Goal: Transaction & Acquisition: Download file/media

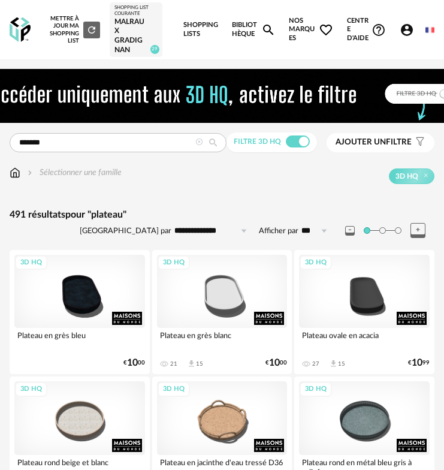
scroll to position [203, 0]
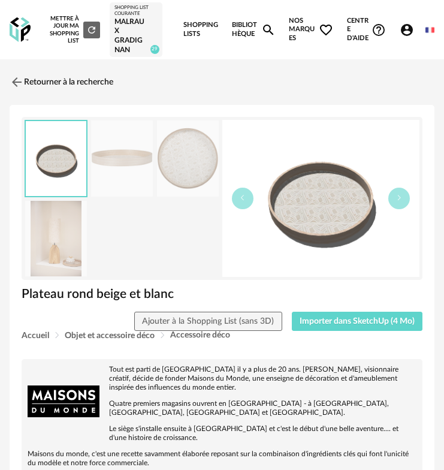
click at [11, 26] on img at bounding box center [20, 29] width 21 height 25
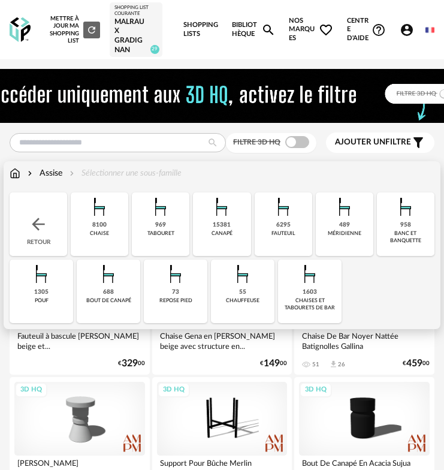
click at [285, 223] on div "6295" at bounding box center [283, 225] width 14 height 8
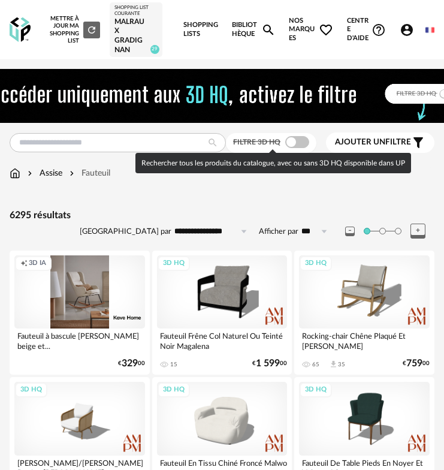
click at [290, 141] on span at bounding box center [297, 142] width 24 height 12
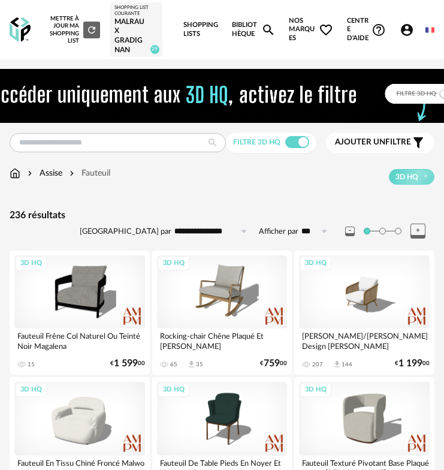
click at [398, 145] on span "Ajouter un filtre" at bounding box center [373, 142] width 76 height 10
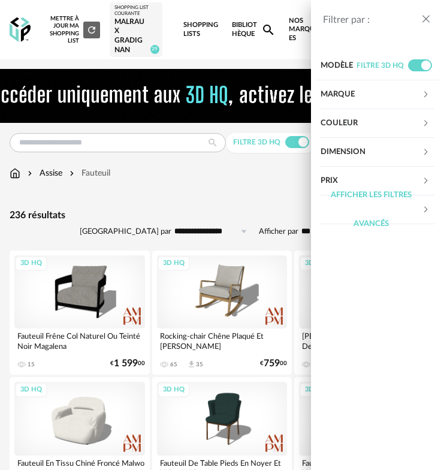
click at [396, 133] on div "Couleur" at bounding box center [371, 123] width 101 height 29
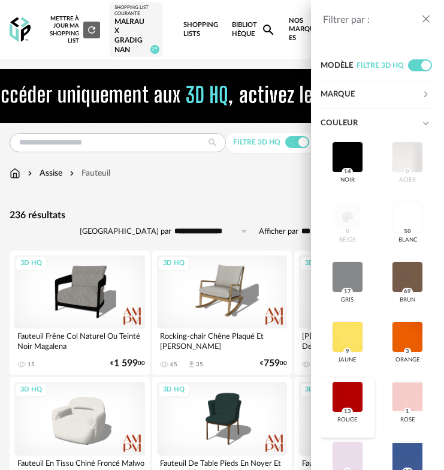
click at [346, 388] on div at bounding box center [347, 396] width 31 height 31
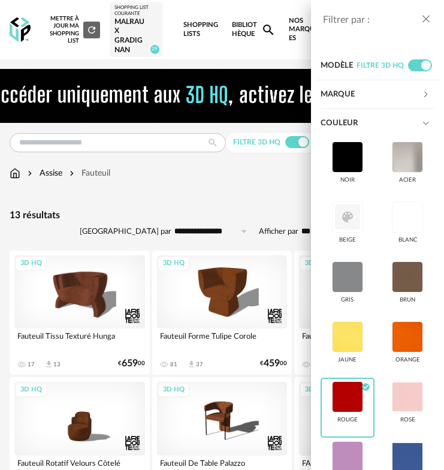
click at [427, 21] on icon "close drawer" at bounding box center [426, 19] width 12 height 12
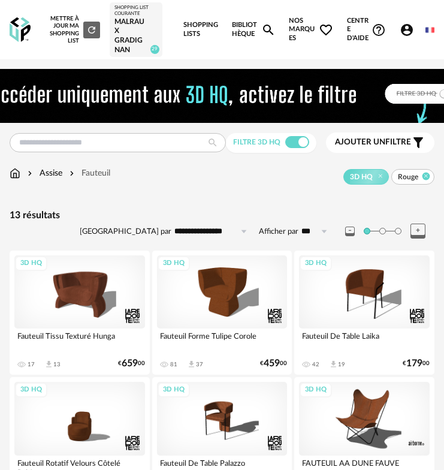
click at [426, 174] on icon at bounding box center [427, 177] width 8 height 8
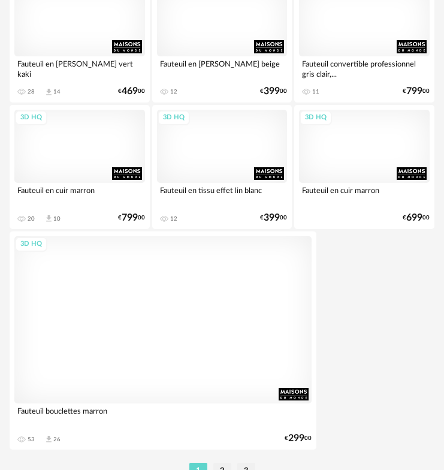
scroll to position [4203, 0]
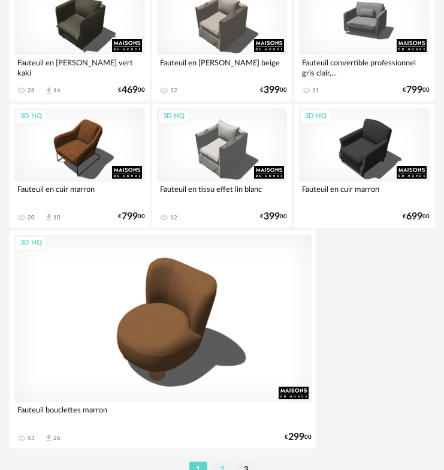
click at [224, 463] on li "2" at bounding box center [222, 470] width 18 height 17
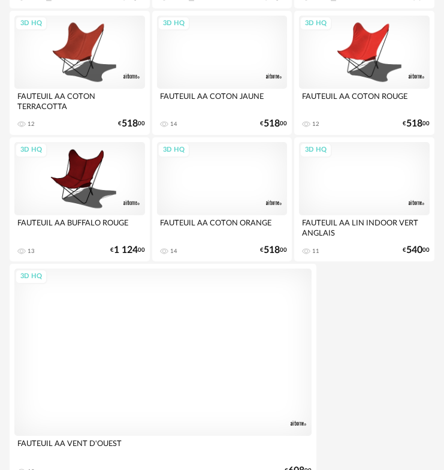
scroll to position [4258, 0]
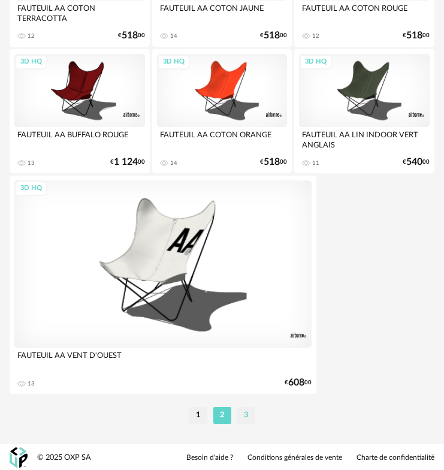
click at [249, 414] on li "3" at bounding box center [246, 415] width 18 height 17
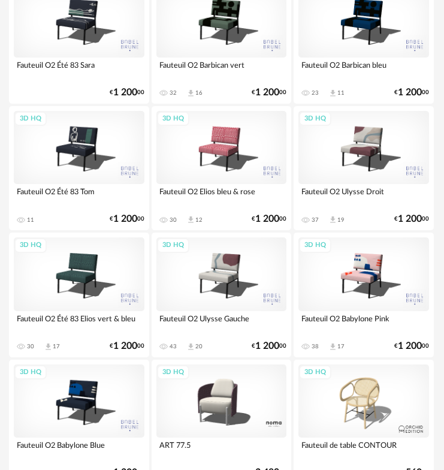
scroll to position [1375, 1]
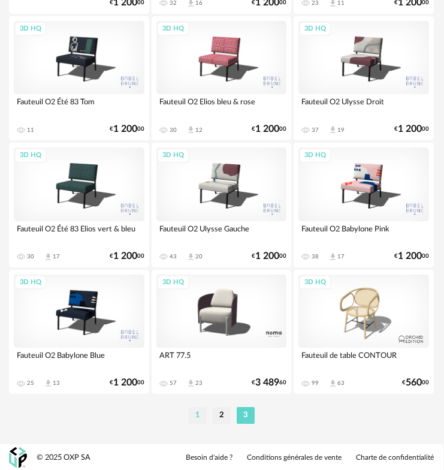
click at [199, 417] on li "1" at bounding box center [198, 415] width 18 height 17
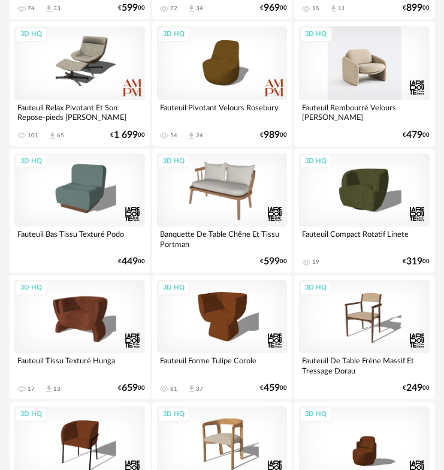
scroll to position [868, 0]
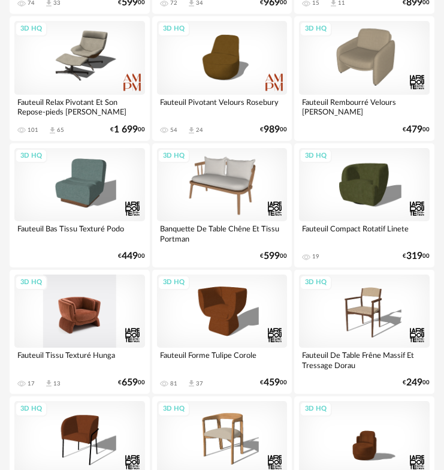
click at [62, 331] on div "3D HQ" at bounding box center [79, 311] width 131 height 73
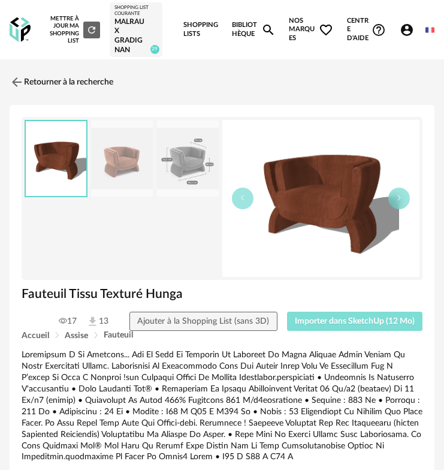
click at [346, 318] on span "Importer dans SketchUp (12 Mo)" at bounding box center [355, 321] width 120 height 8
